Goal: Find specific page/section: Find specific page/section

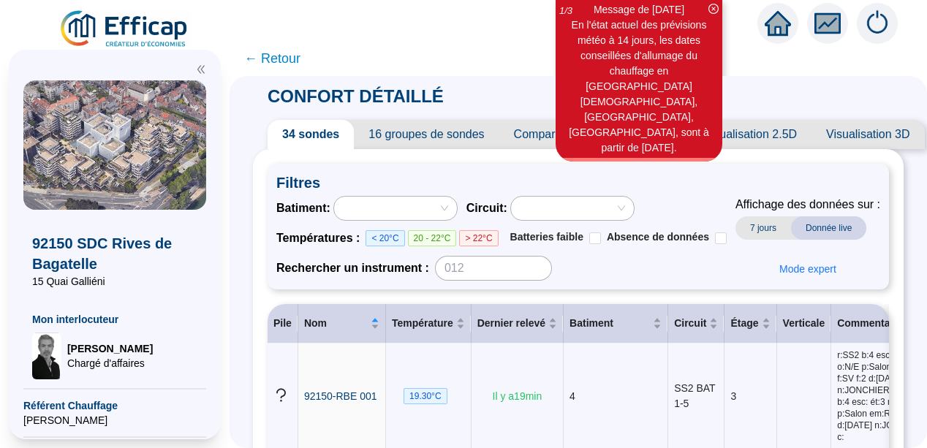
click at [254, 217] on div "CONFORT DÉTAILLÉ 34 sondes 16 groupes de sondes Comparer des sondes/groupes Vis…" at bounding box center [578, 262] width 697 height 372
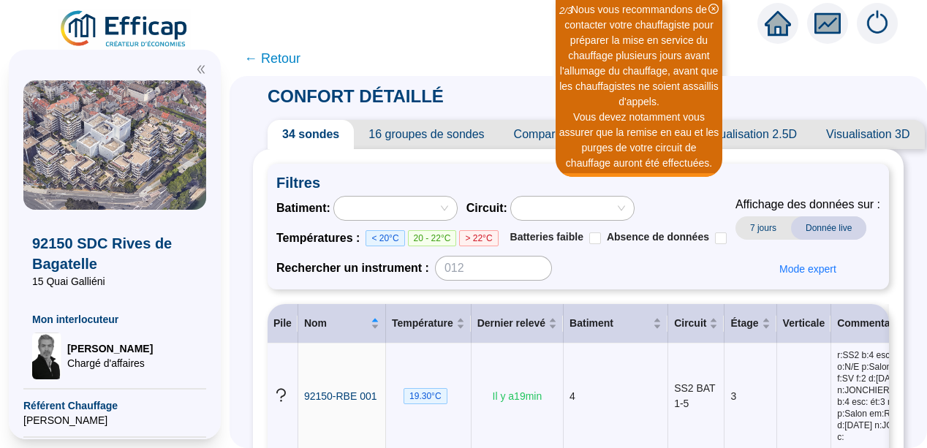
click at [199, 70] on icon "double-left" at bounding box center [201, 69] width 10 height 10
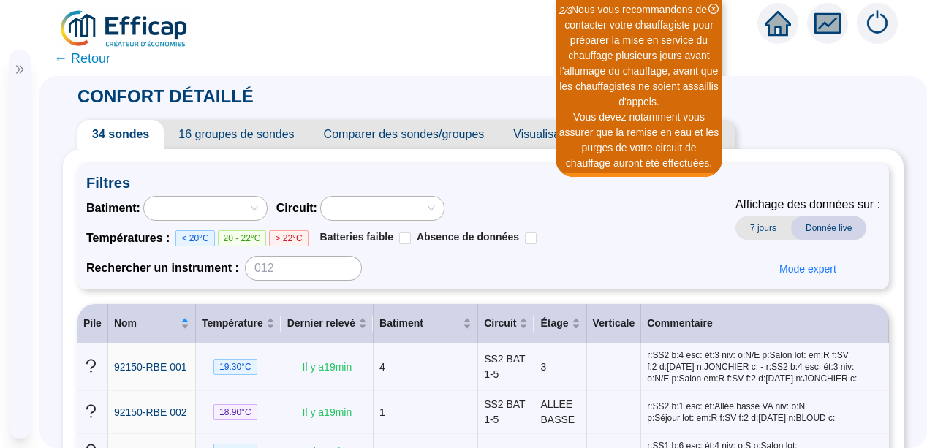
click at [74, 56] on span "← Retour" at bounding box center [82, 58] width 56 height 20
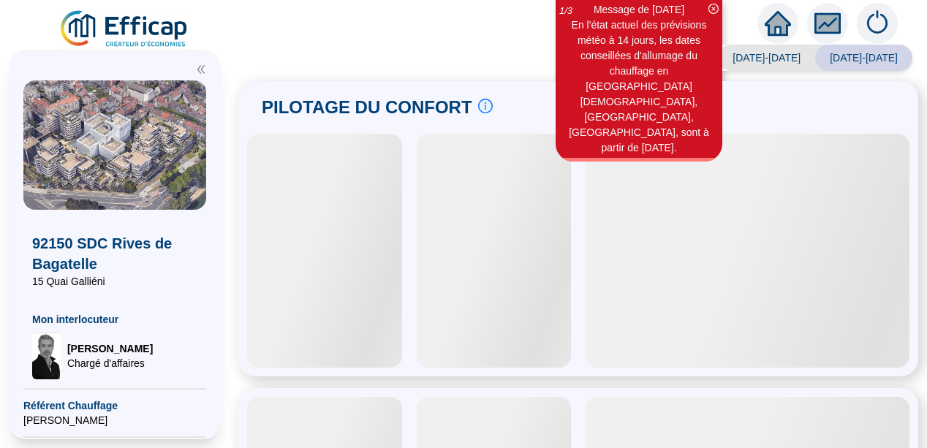
click at [199, 69] on icon "double-left" at bounding box center [201, 69] width 10 height 10
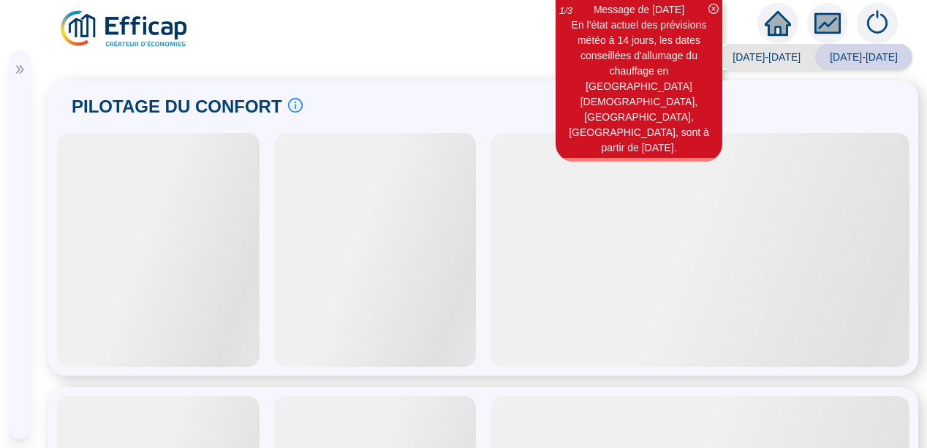
click at [20, 68] on icon "double-right" at bounding box center [20, 69] width 10 height 10
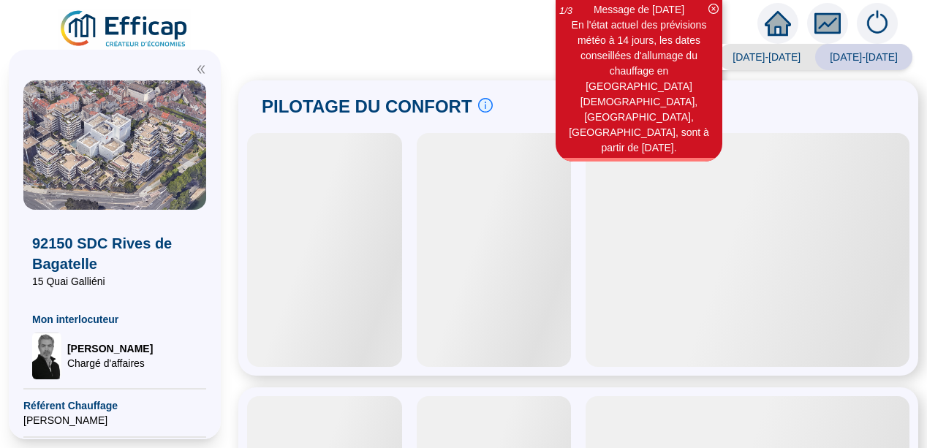
click at [230, 258] on div "92150 SDC Rives de Bagatelle 15 Quai Galliéni Mon interlocuteur [PERSON_NAME] d…" at bounding box center [115, 244] width 230 height 407
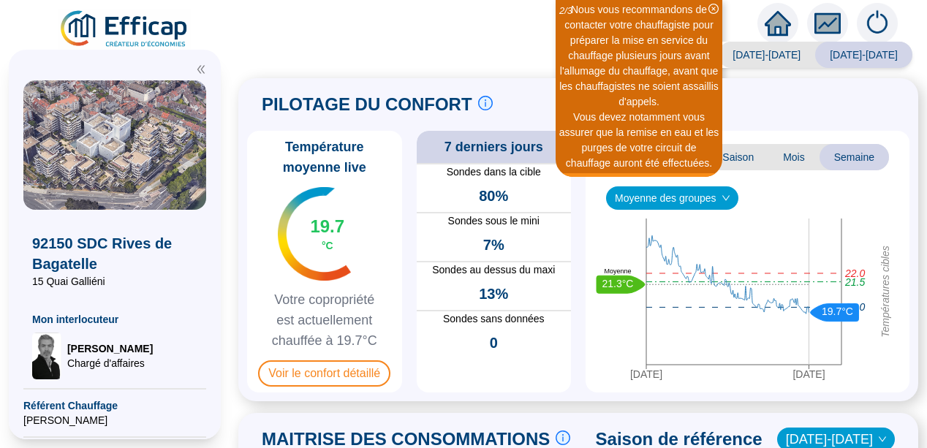
click at [590, 355] on div "Suivi des températures Saison Mois Semaine Moyenne des groupes 20 sept. 2025 27…" at bounding box center [747, 262] width 324 height 262
